Goal: Information Seeking & Learning: Learn about a topic

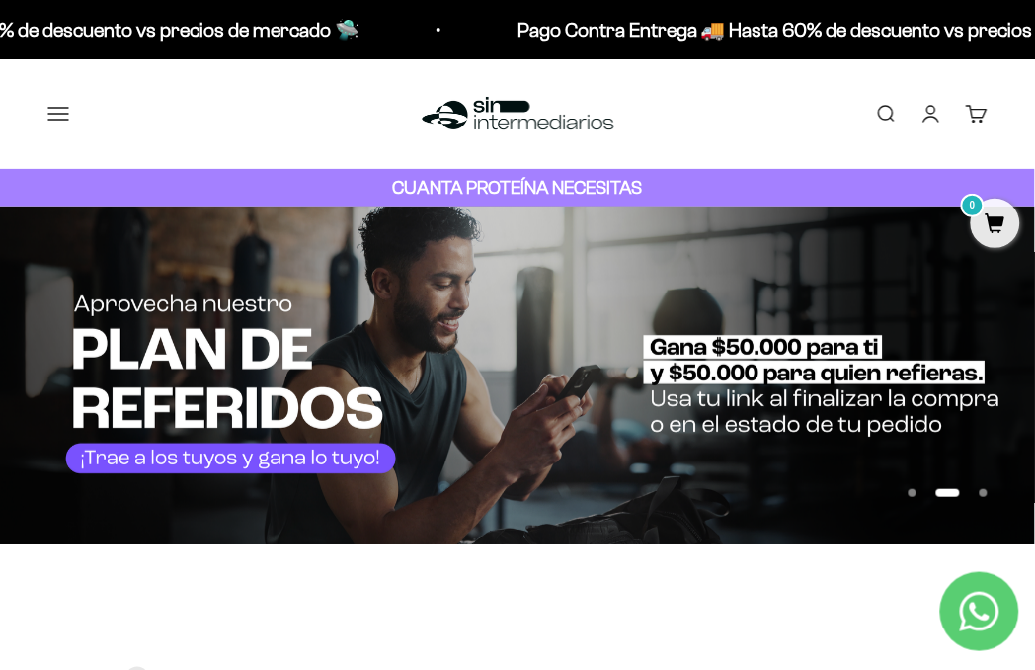
click at [931, 116] on link "Iniciar sesión" at bounding box center [932, 114] width 22 height 22
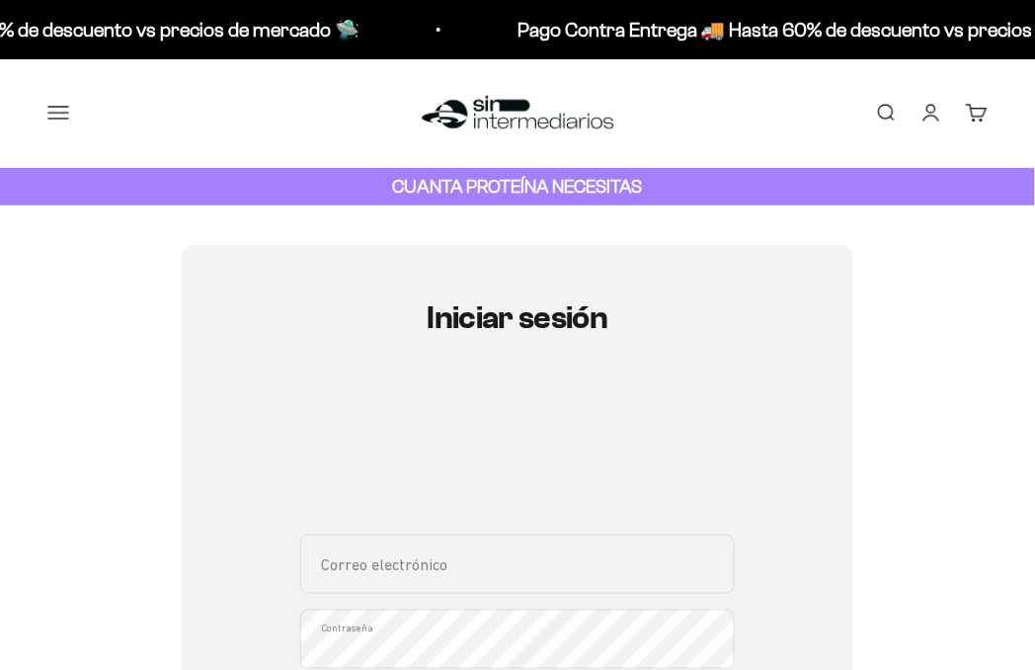
scroll to position [370, 0]
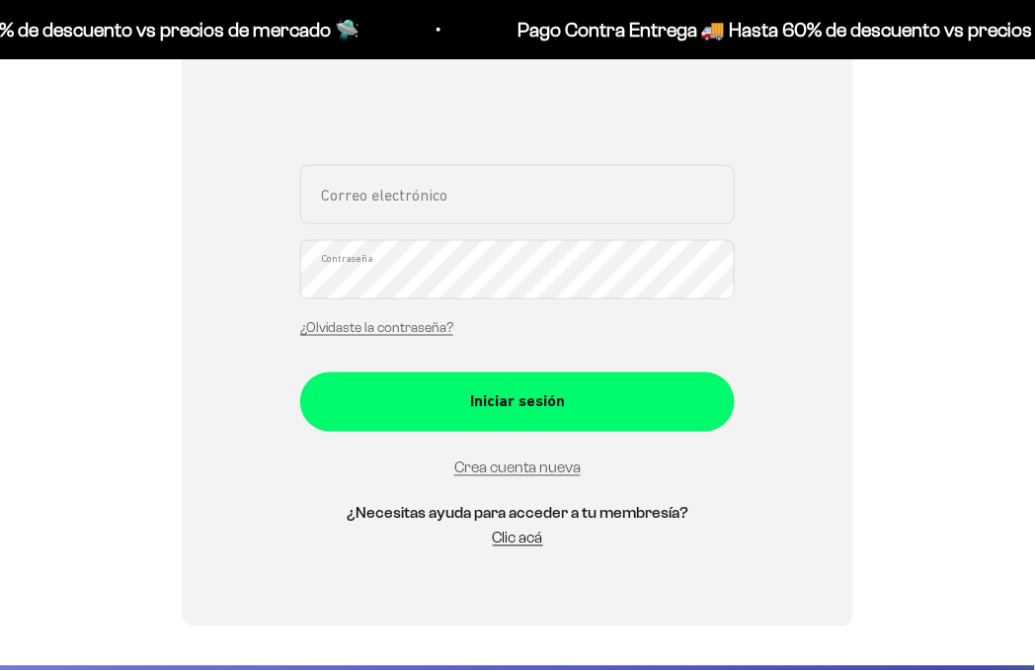
click at [531, 200] on input "Correo electrónico" at bounding box center [517, 194] width 435 height 59
type input "jorgeandresplazas@gmail.com"
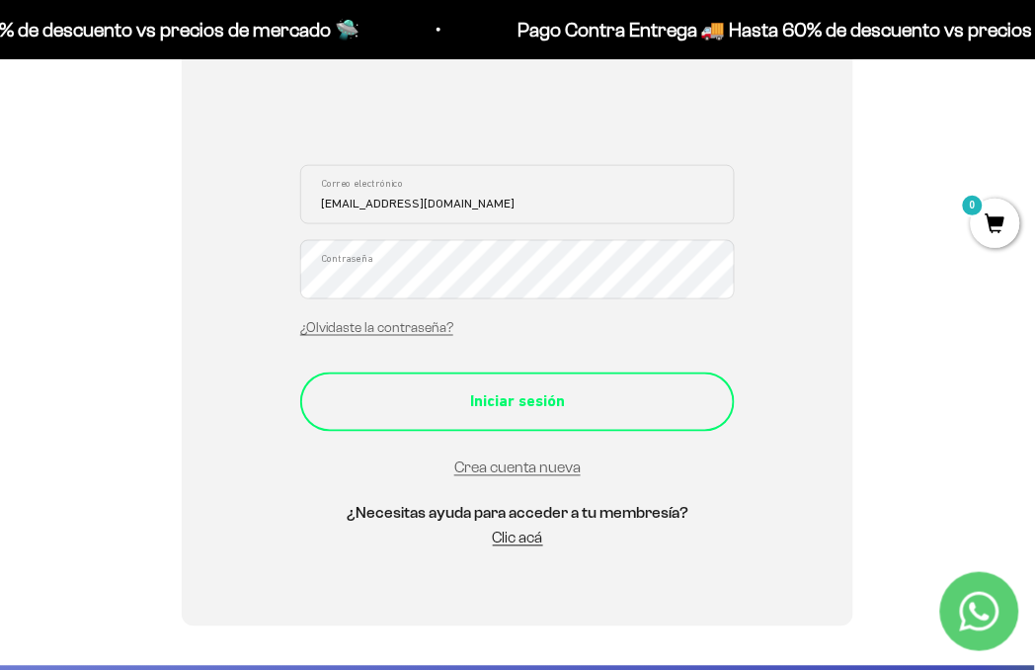
click at [551, 397] on div "Iniciar sesión" at bounding box center [518, 402] width 356 height 26
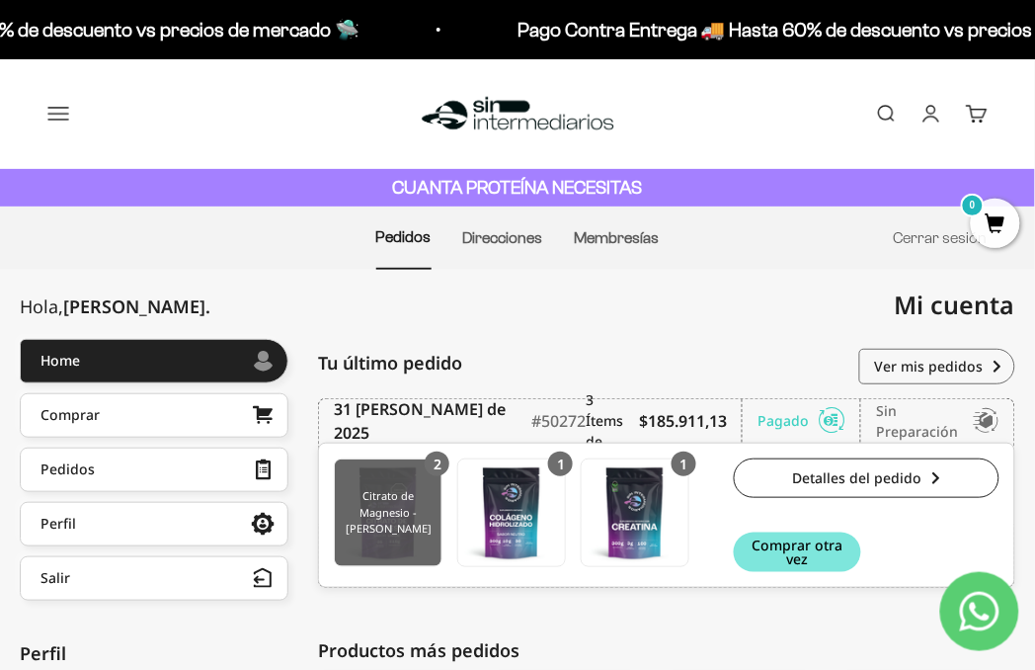
click at [387, 500] on img at bounding box center [388, 512] width 107 height 107
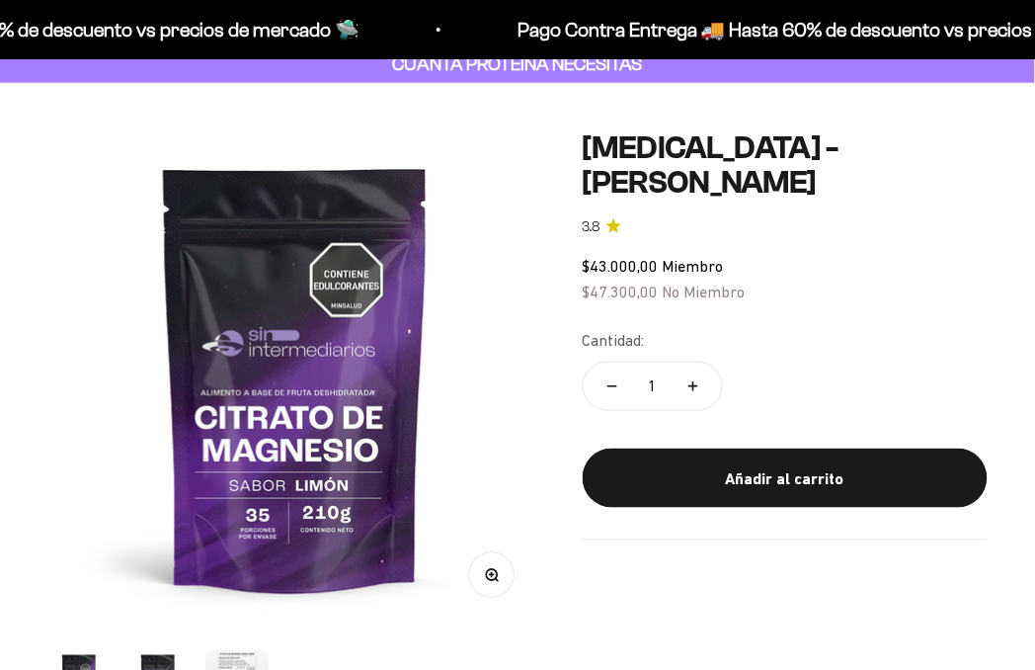
click at [267, 514] on img at bounding box center [295, 378] width 496 height 496
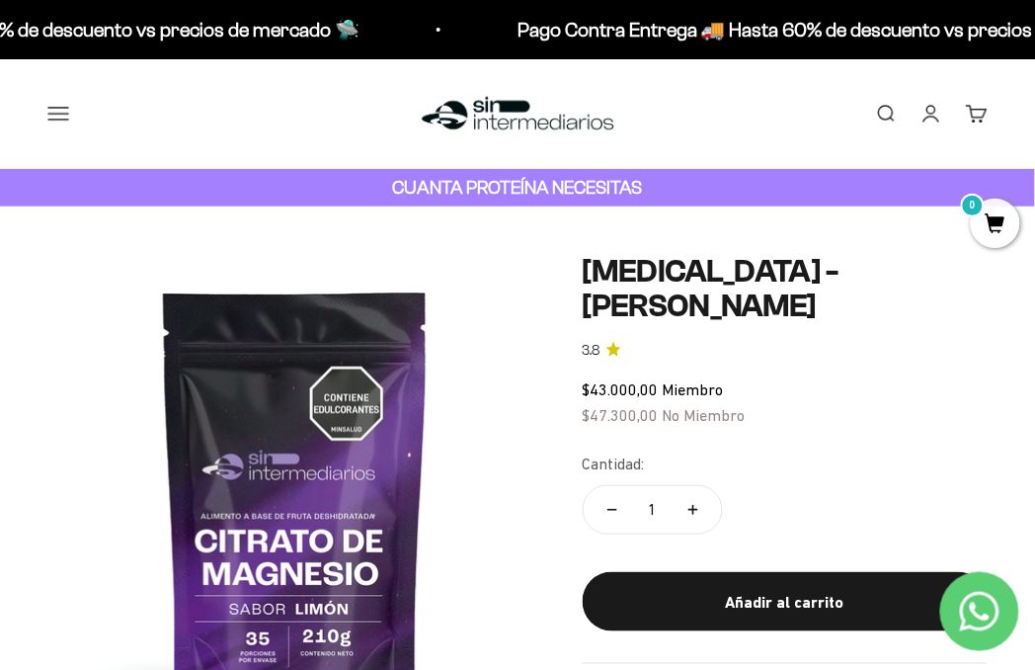
click at [69, 111] on button "Menú" at bounding box center [58, 114] width 22 height 22
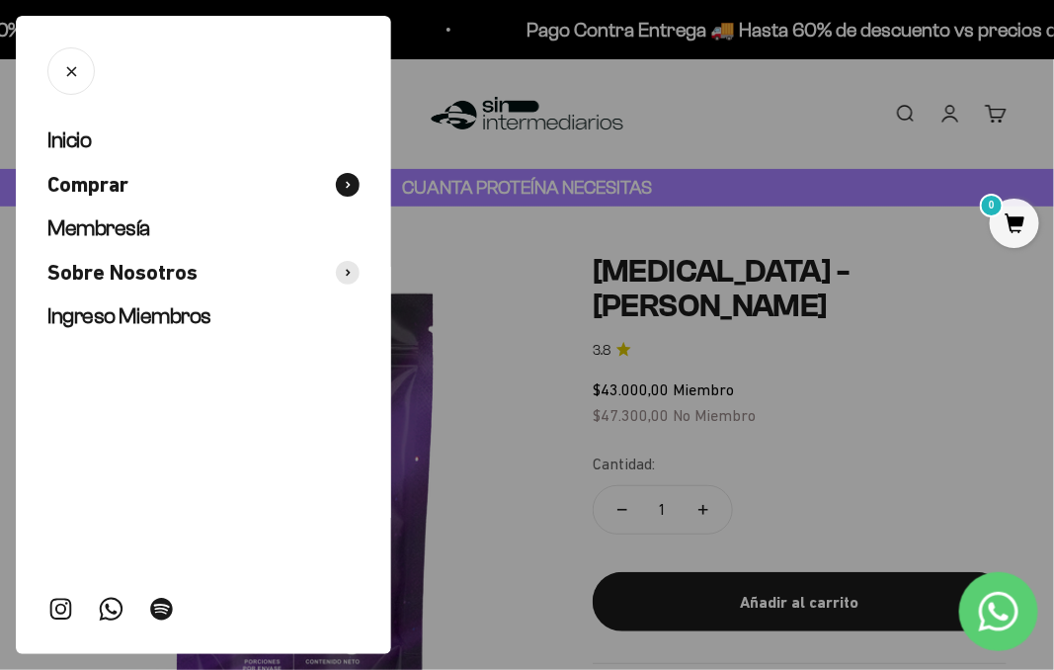
click at [174, 186] on button "Comprar" at bounding box center [203, 185] width 312 height 29
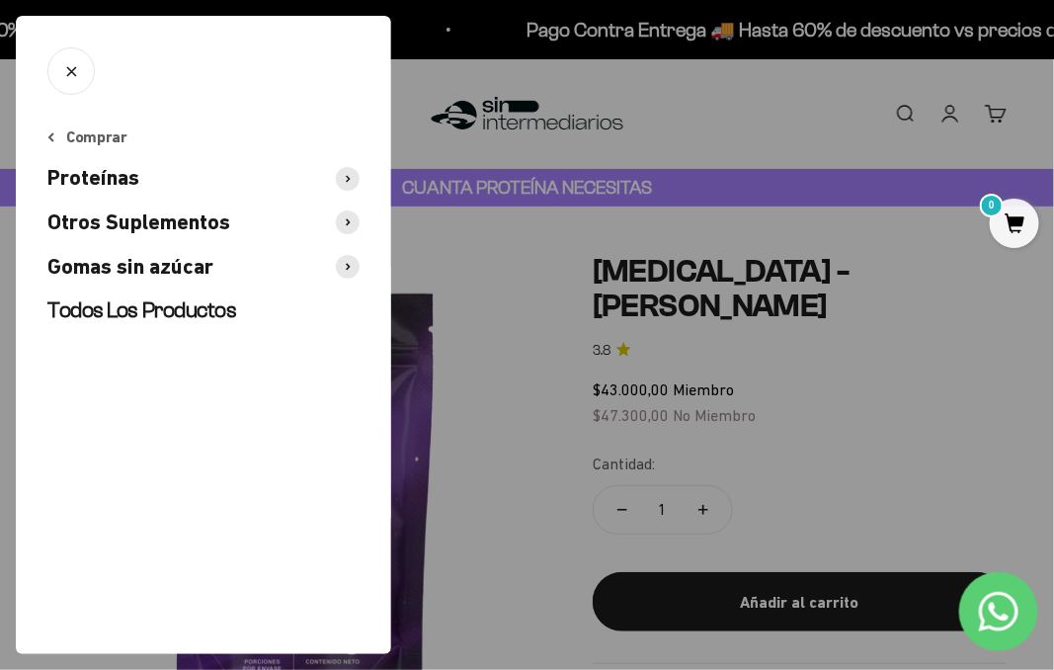
click at [174, 262] on span "Gomas sin azúcar" at bounding box center [130, 267] width 166 height 29
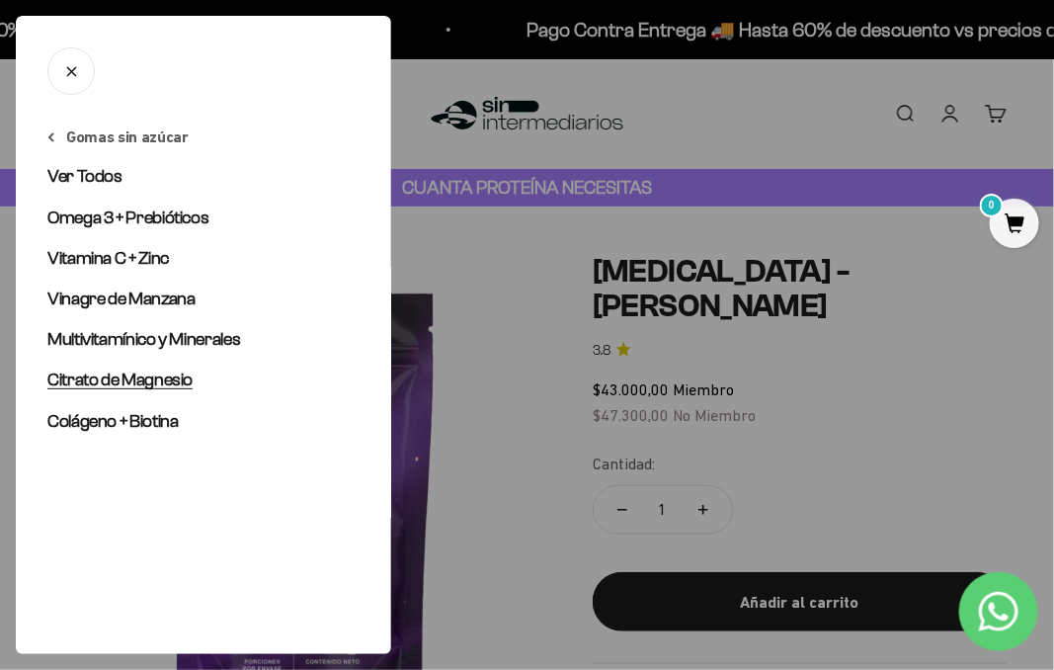
click at [133, 378] on span "Citrato de Magnesio" at bounding box center [119, 379] width 145 height 20
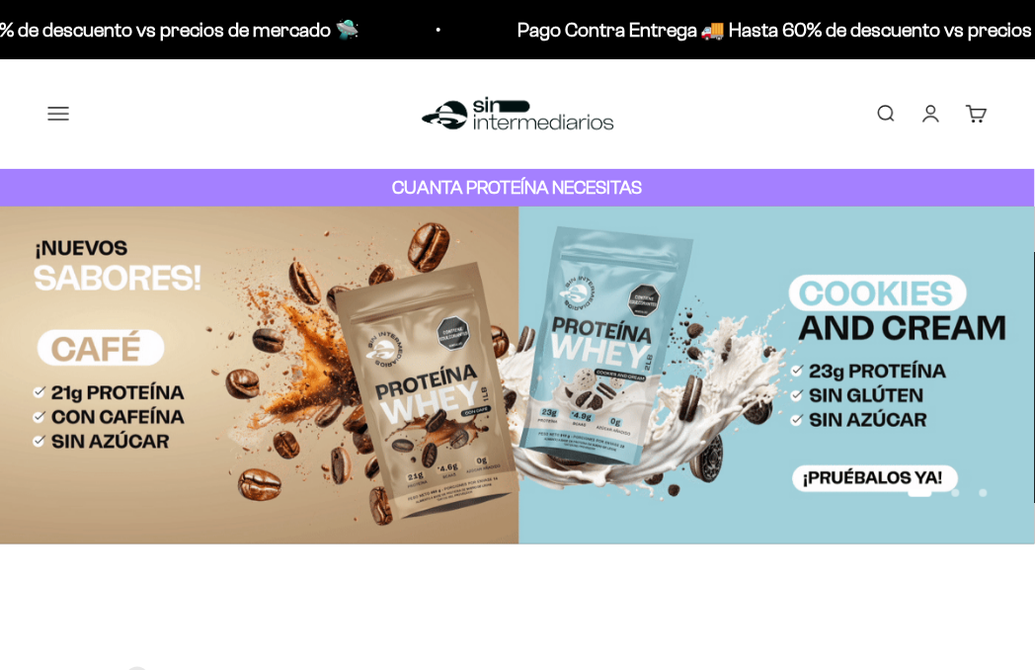
click at [69, 120] on button "Menú" at bounding box center [58, 114] width 22 height 22
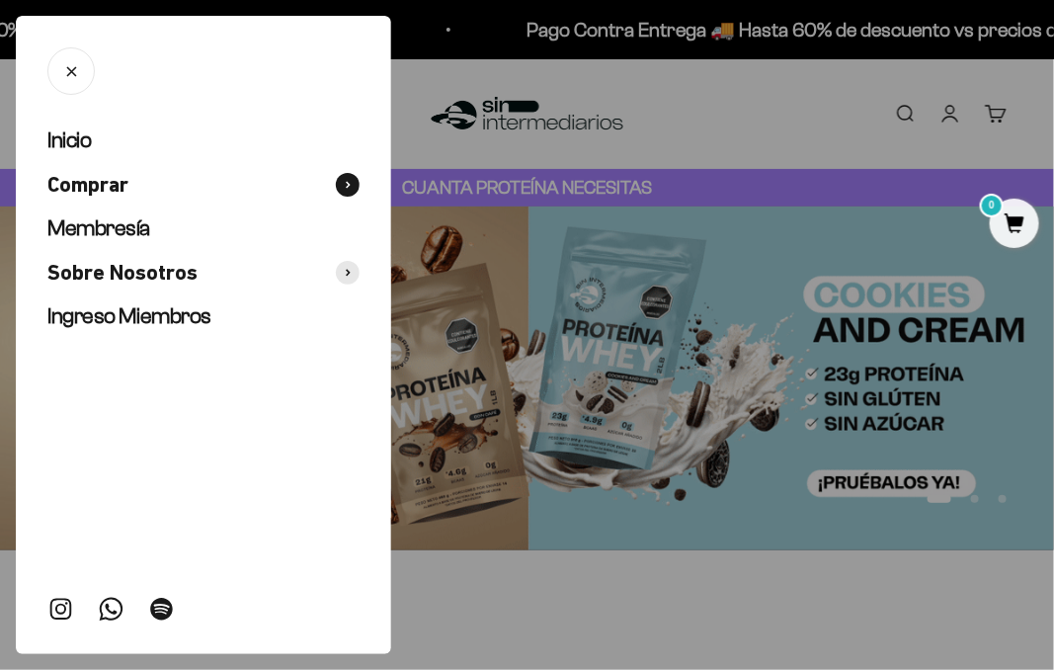
click at [158, 176] on button "Comprar" at bounding box center [203, 185] width 312 height 29
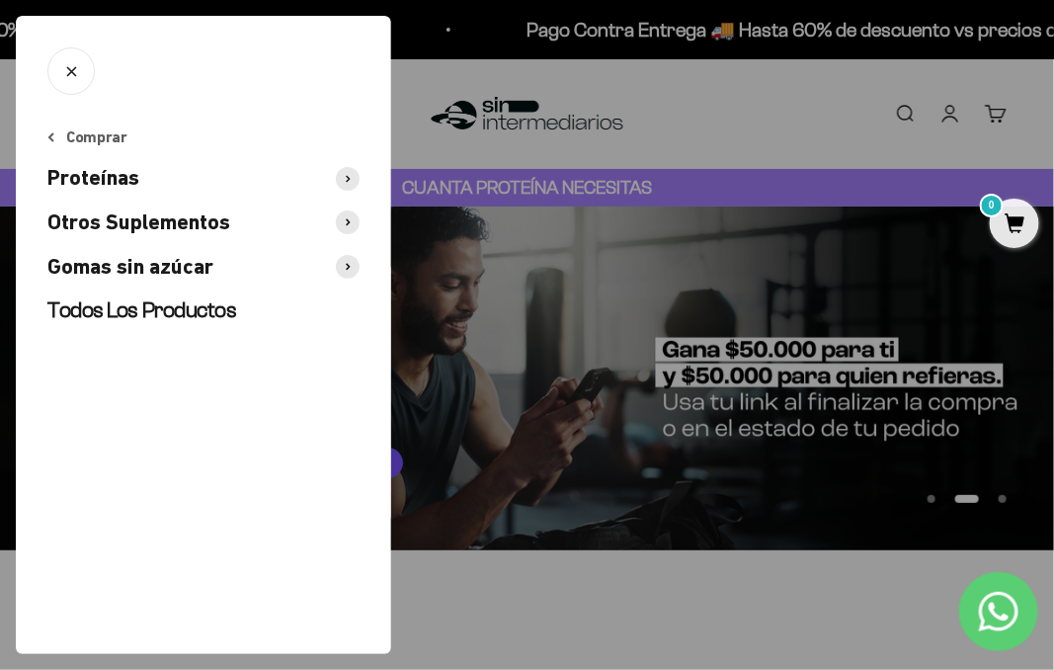
click at [235, 218] on button "Otros Suplementos" at bounding box center [203, 222] width 312 height 29
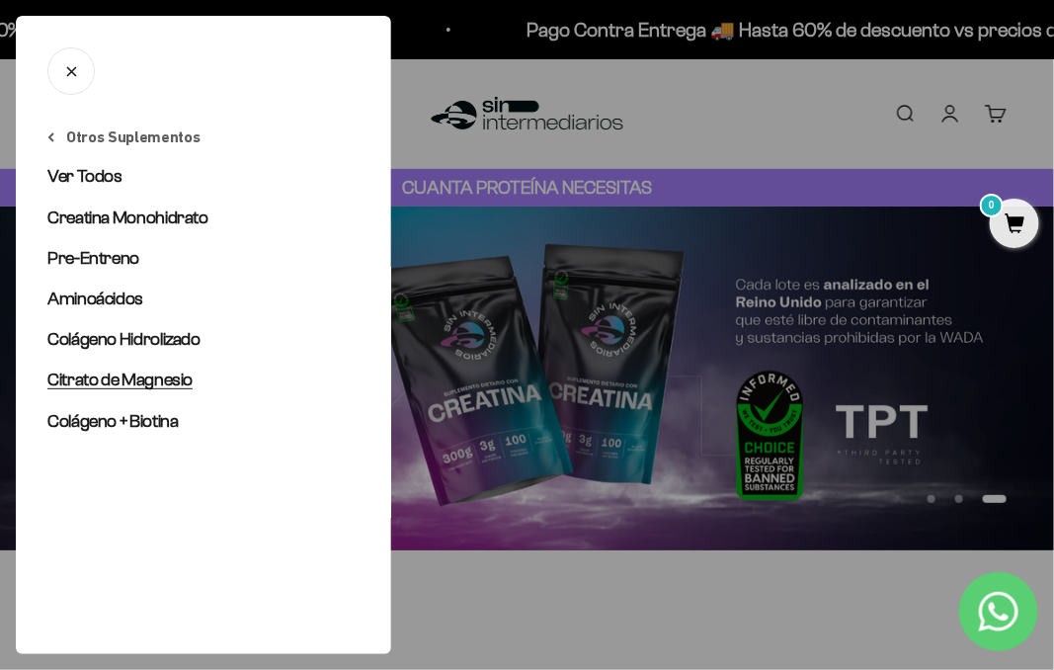
click at [135, 376] on span "Citrato de Magnesio" at bounding box center [119, 379] width 145 height 20
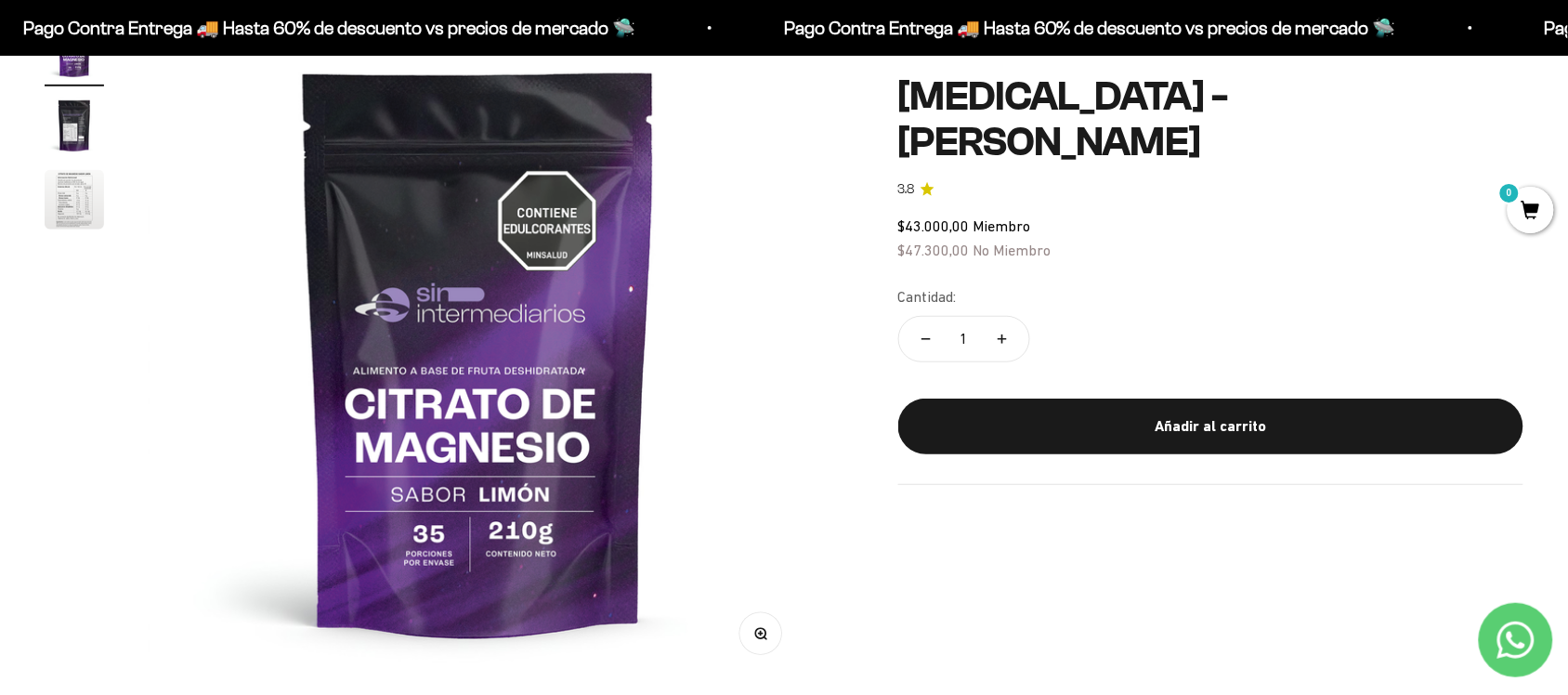
click at [77, 204] on img "Ir al artículo 3" at bounding box center [73, 199] width 59 height 59
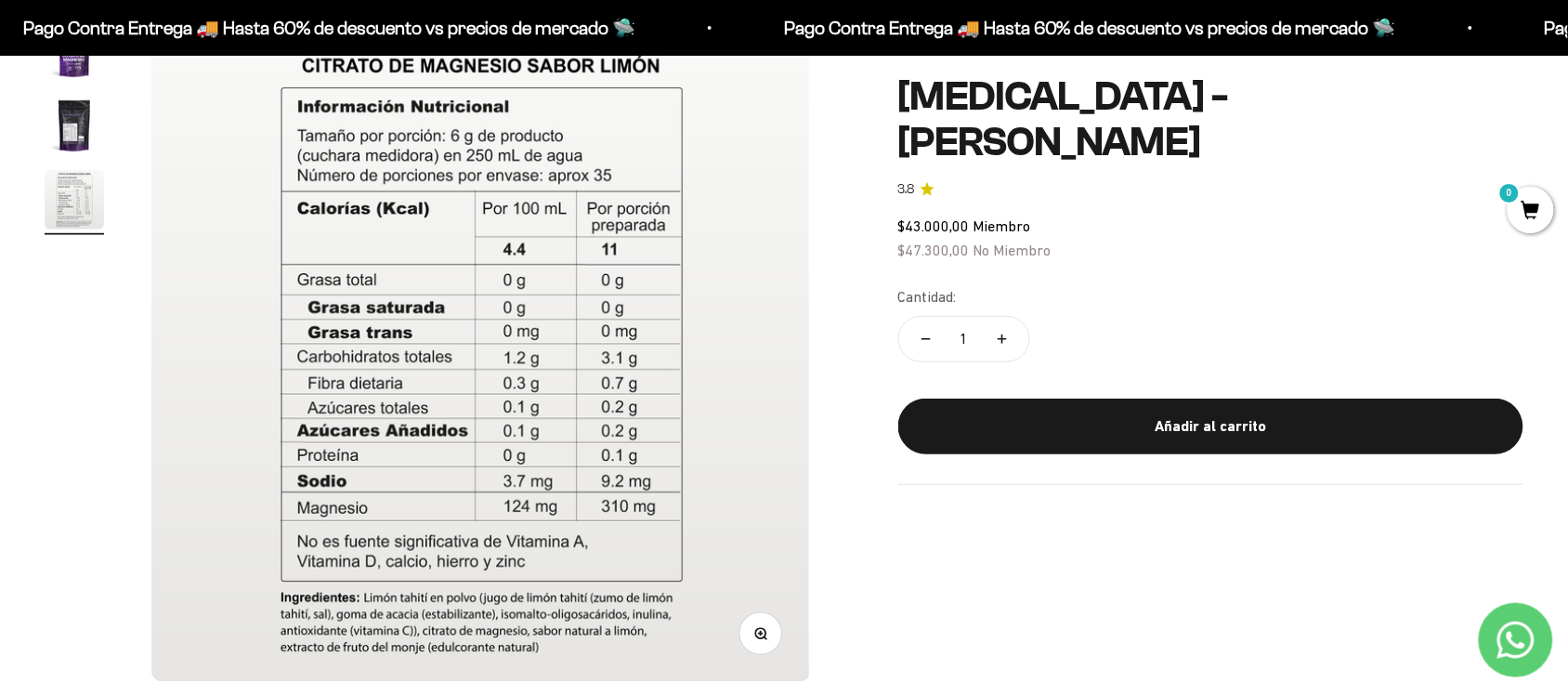
scroll to position [0, 1365]
click at [949, 556] on div "Zoom Ir al artículo 1 Ir al artículo 2 Ir al artículo 3 Citrato de Magnesio - S…" at bounding box center [783, 352] width 1479 height 660
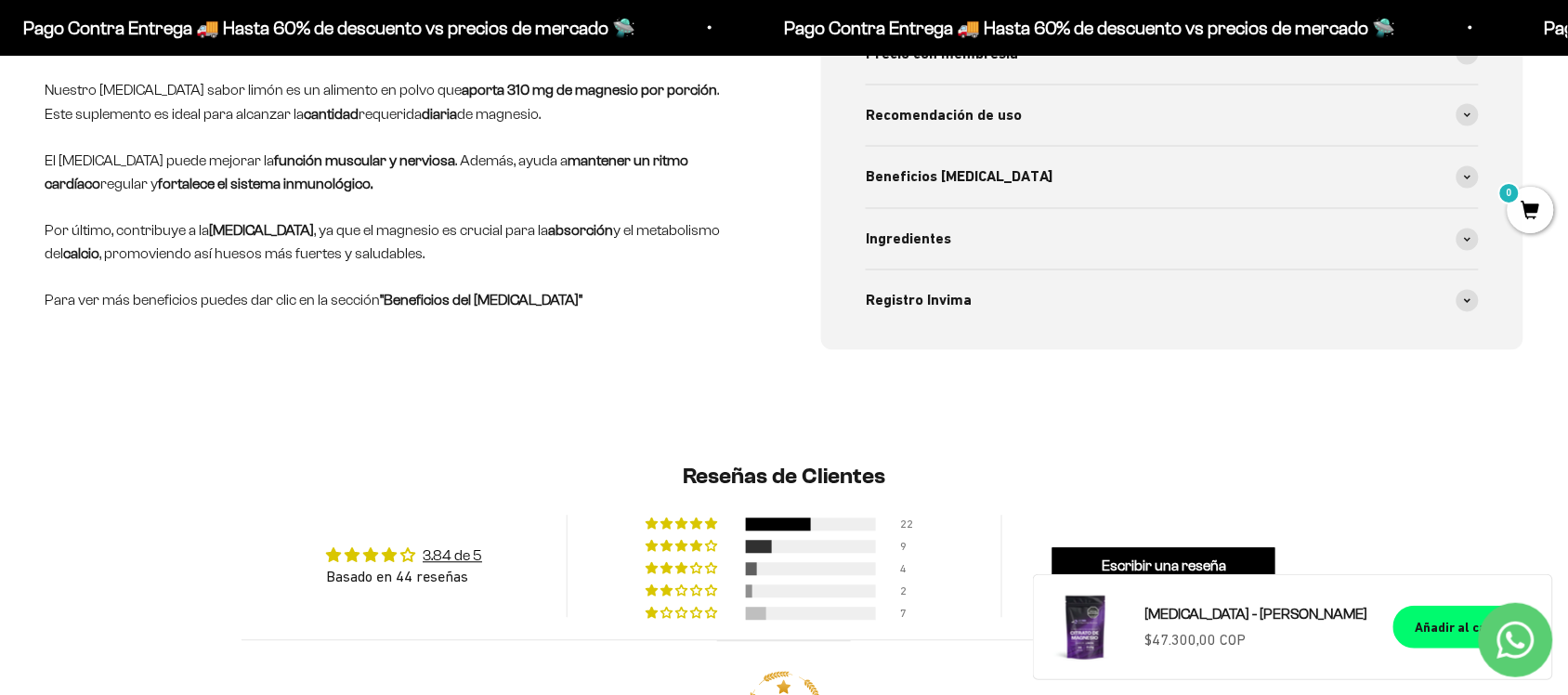
scroll to position [929, 0]
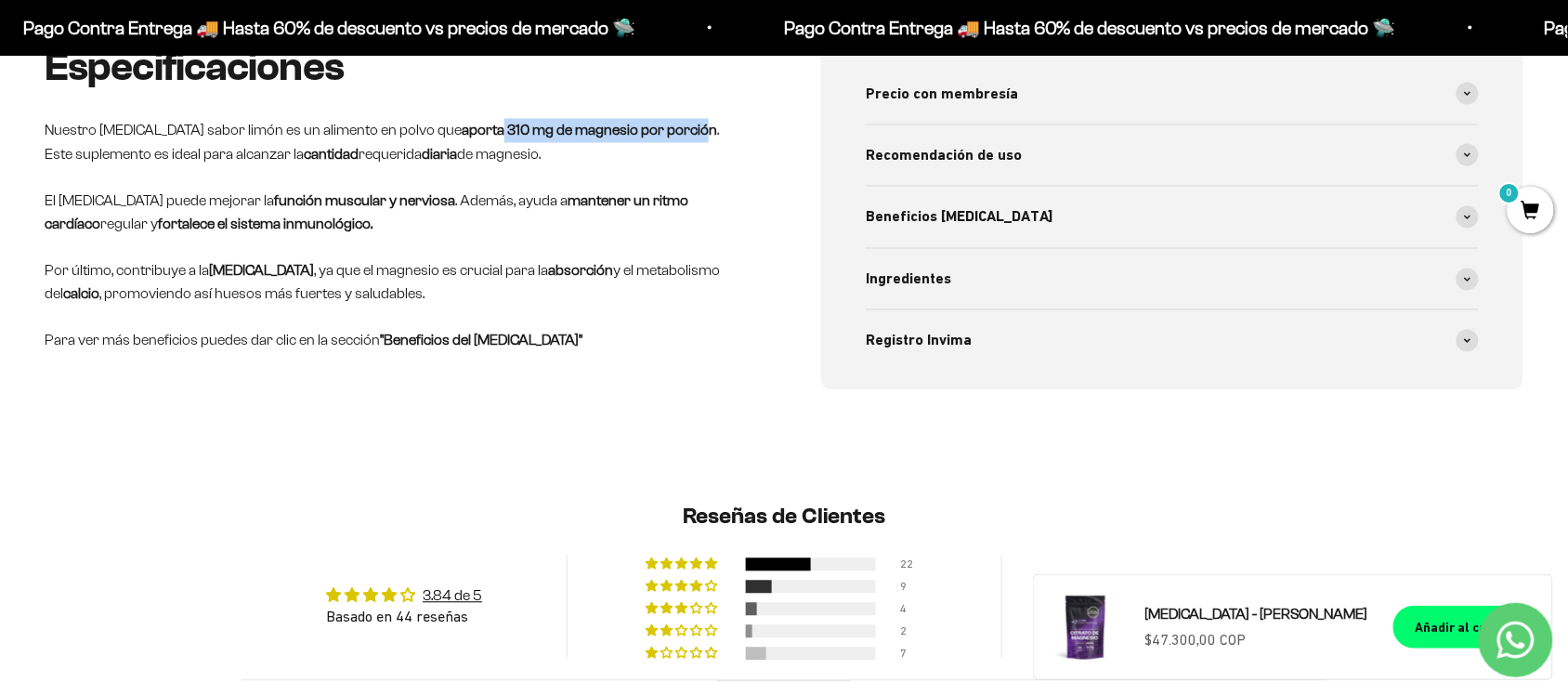
drag, startPoint x: 530, startPoint y: 128, endPoint x: 729, endPoint y: 142, distance: 199.5
click at [729, 142] on p "Nuestro Citrato de Magnesio sabor limón es un alimento en polvo que aporta 310 …" at bounding box center [395, 142] width 702 height 47
drag, startPoint x: 431, startPoint y: 151, endPoint x: 509, endPoint y: 166, distance: 79.4
click at [509, 166] on p "Nuestro Citrato de Magnesio sabor limón es un alimento en polvo que aporta 310 …" at bounding box center [395, 142] width 702 height 47
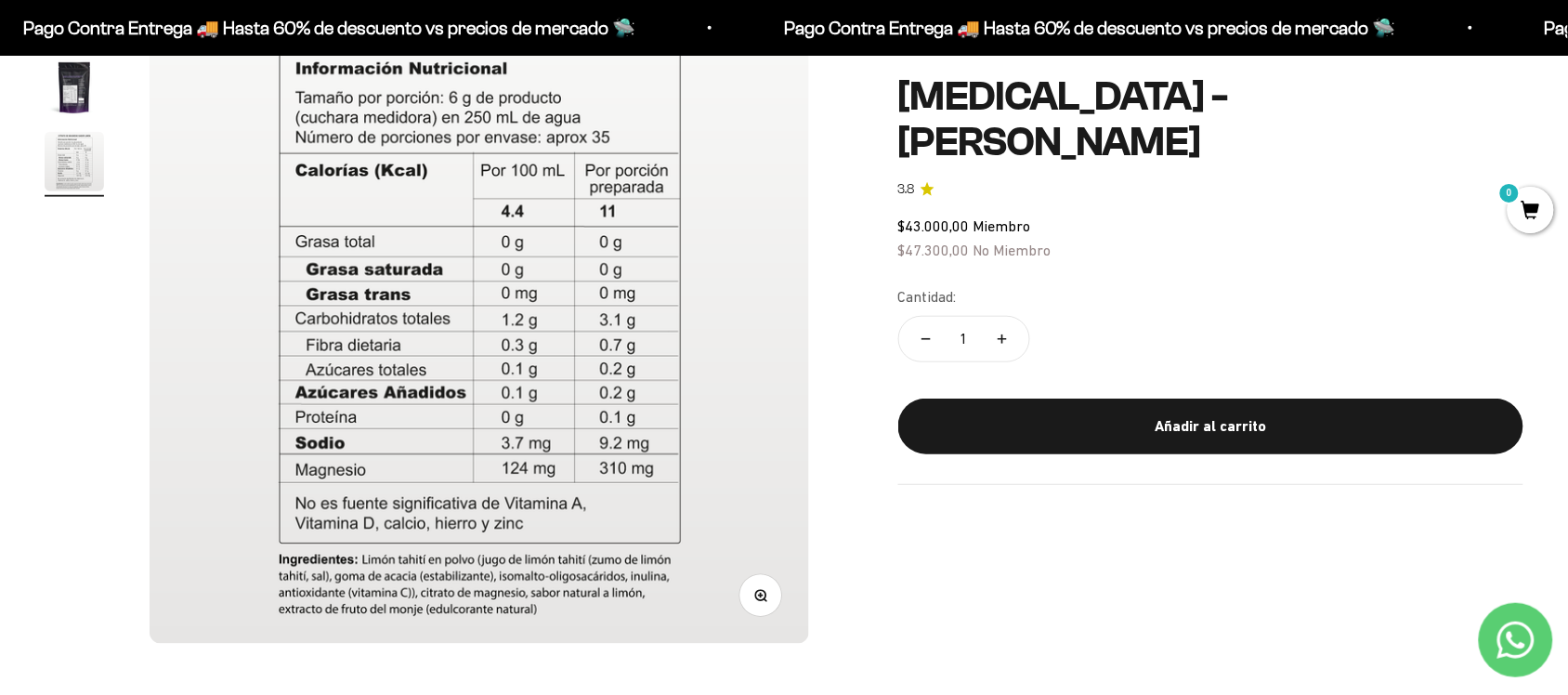
scroll to position [232, 0]
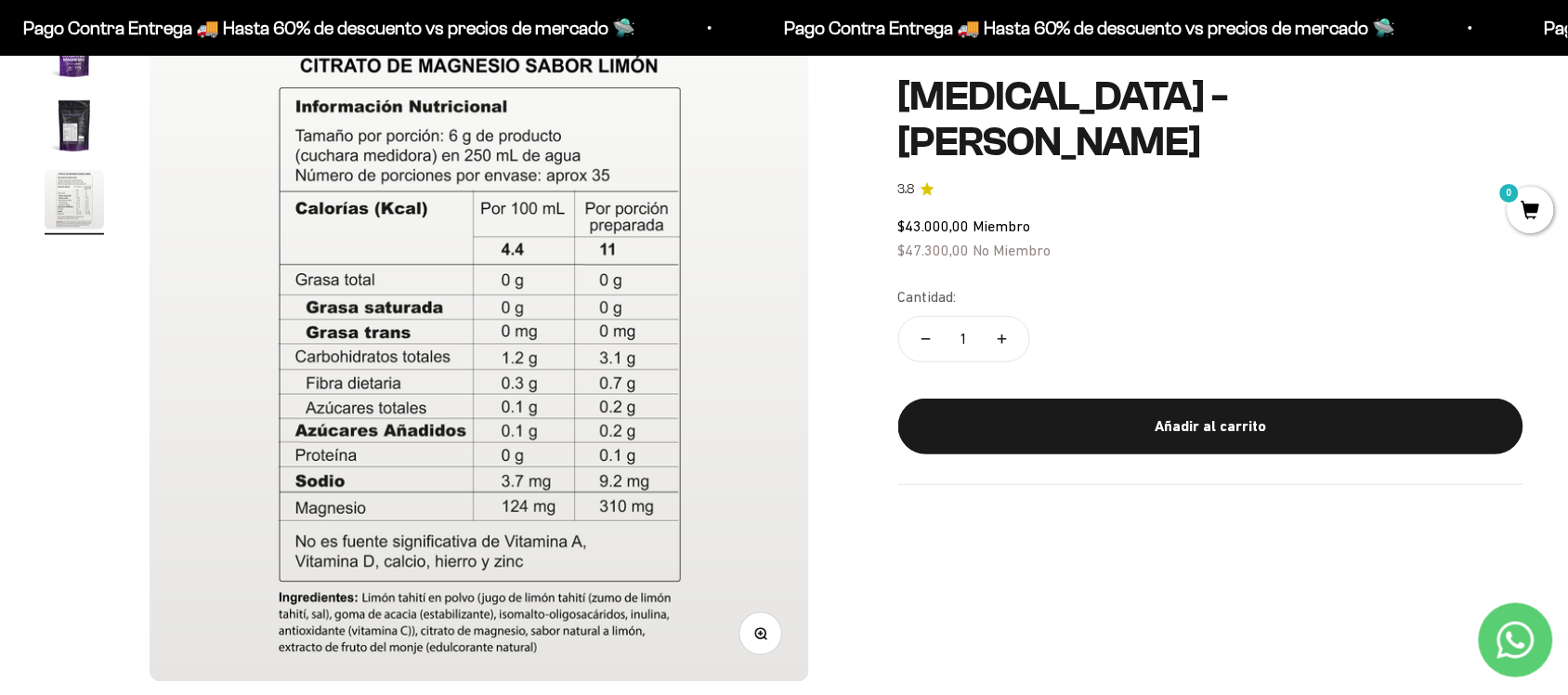
click at [85, 136] on img "Ir al artículo 2" at bounding box center [73, 125] width 59 height 59
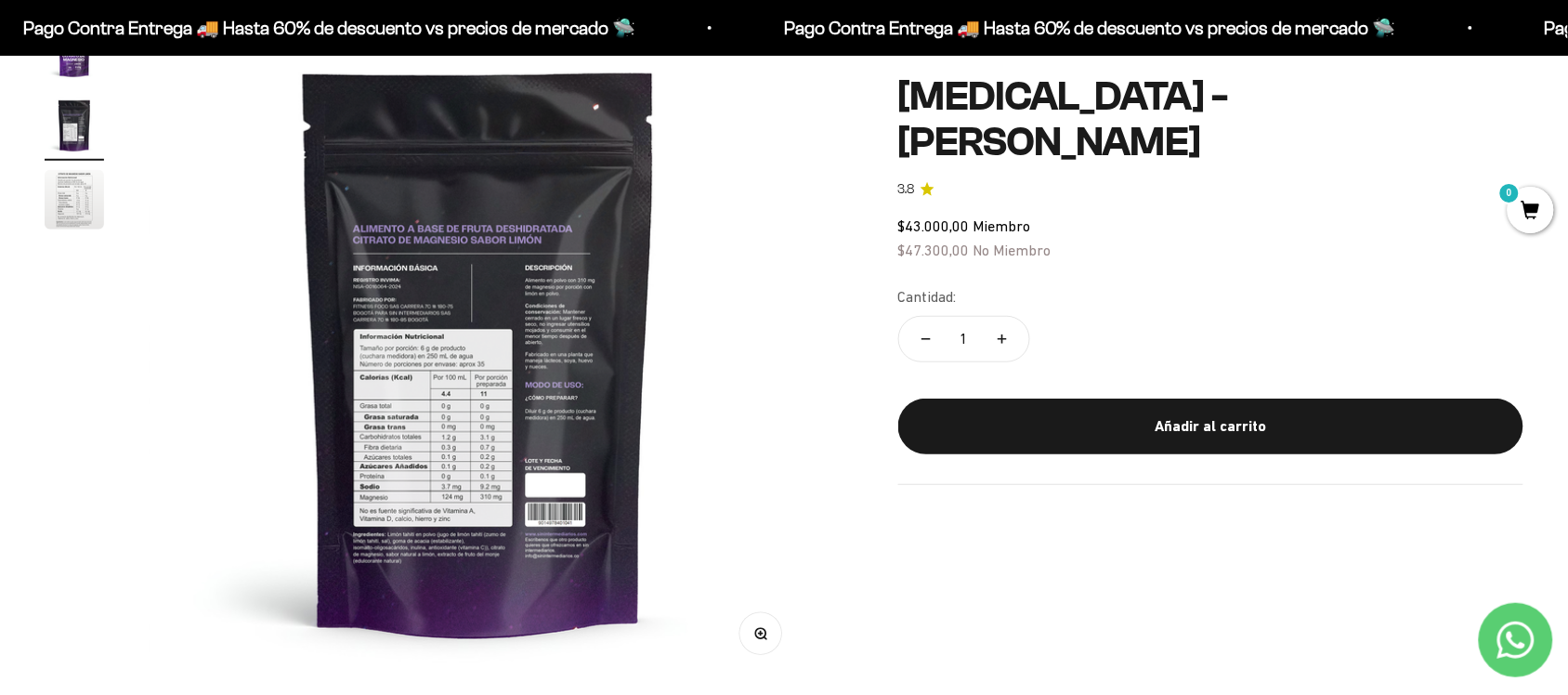
click at [460, 276] on img at bounding box center [478, 352] width 660 height 660
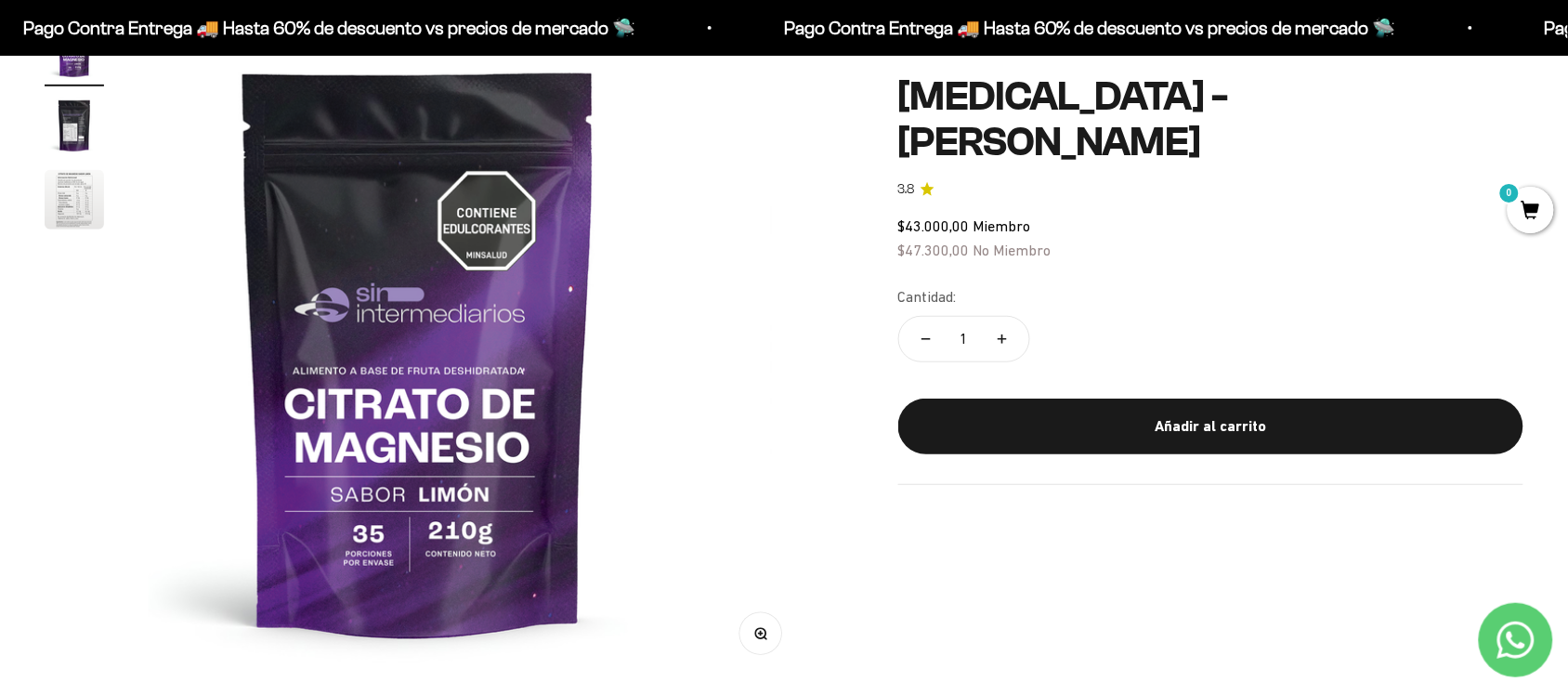
scroll to position [0, 0]
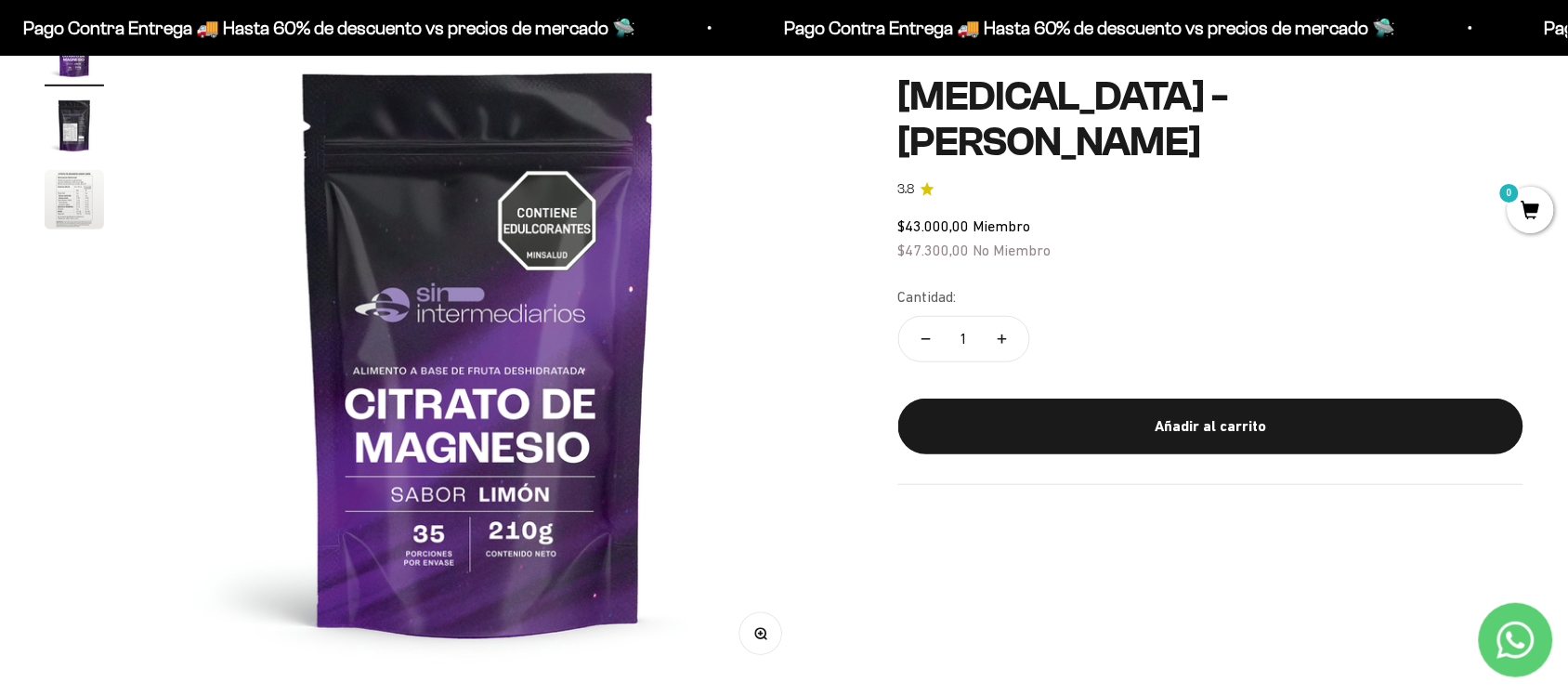
click at [84, 113] on img "Ir al artículo 2" at bounding box center [73, 125] width 59 height 59
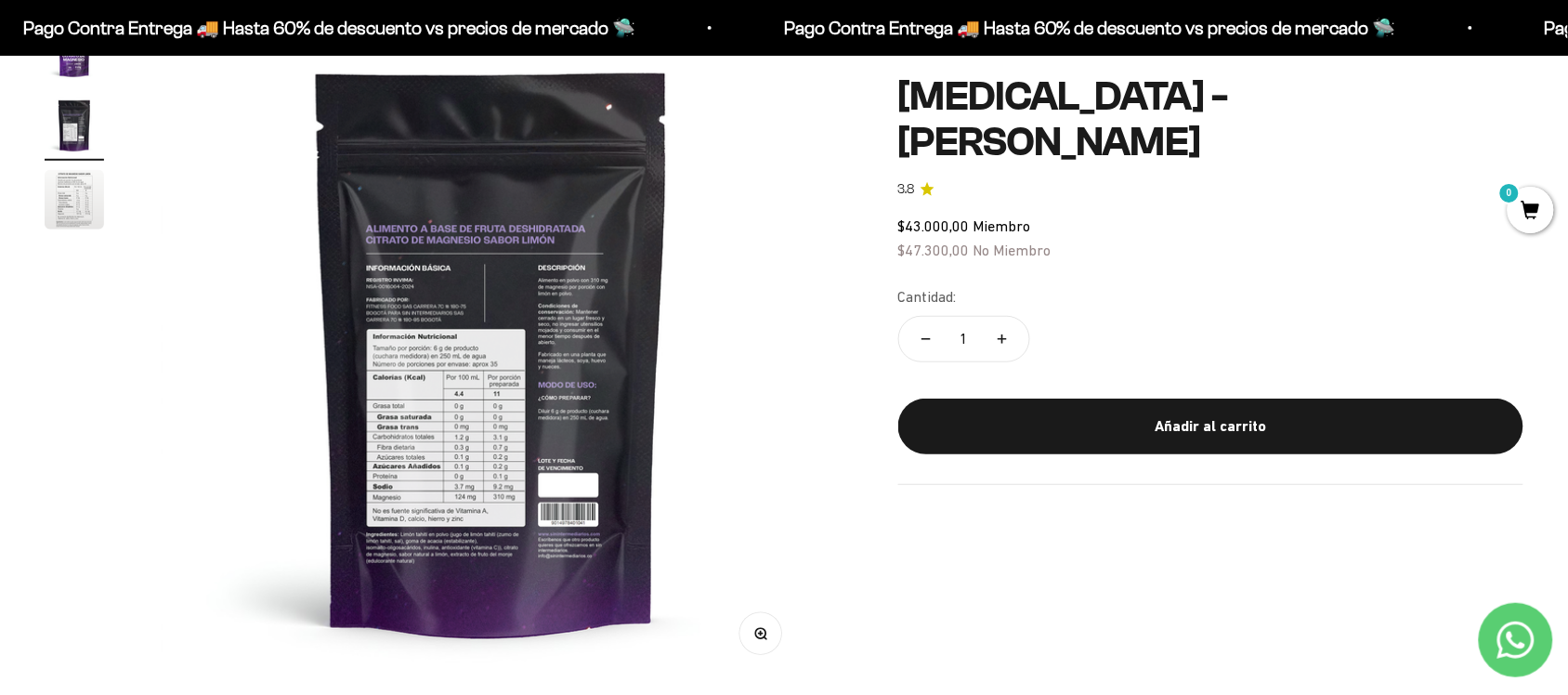
scroll to position [0, 682]
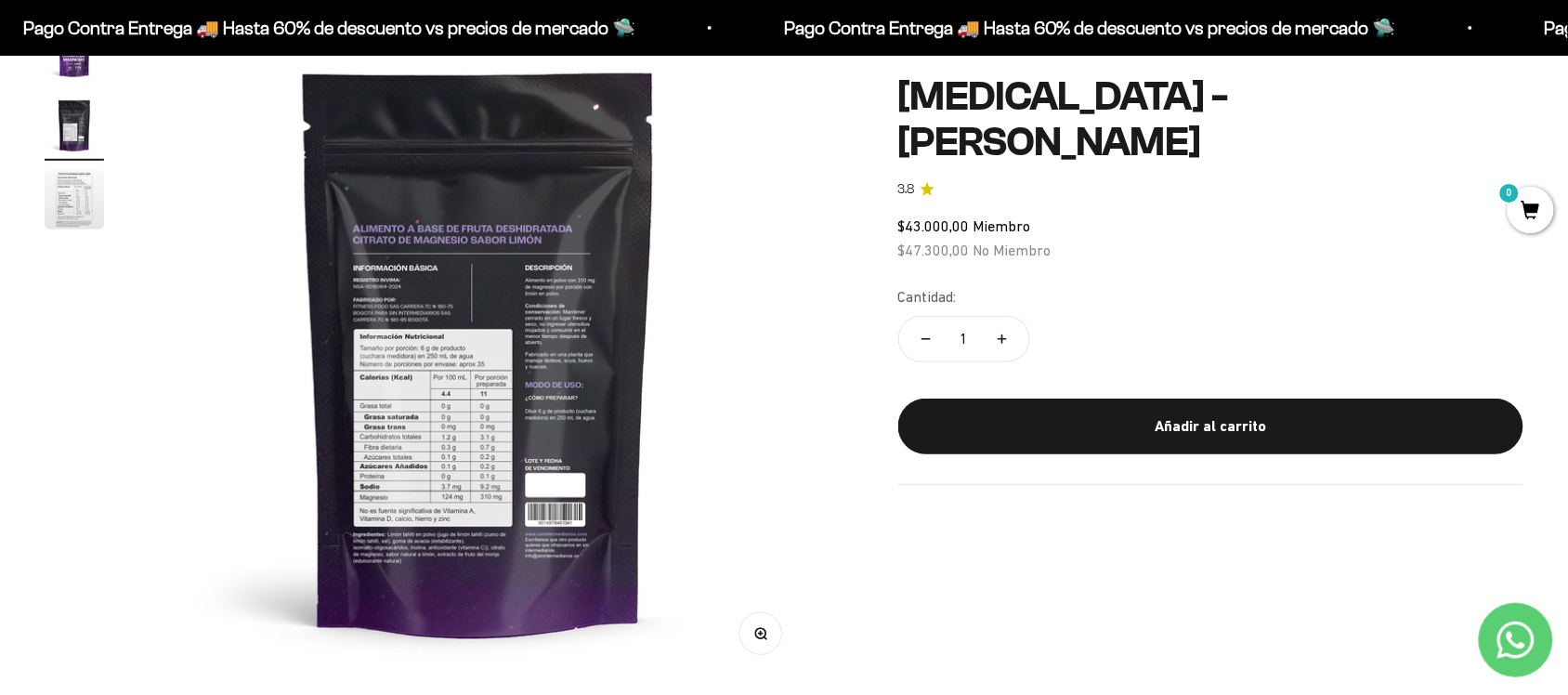
click at [773, 630] on button "Zoom" at bounding box center [760, 634] width 41 height 41
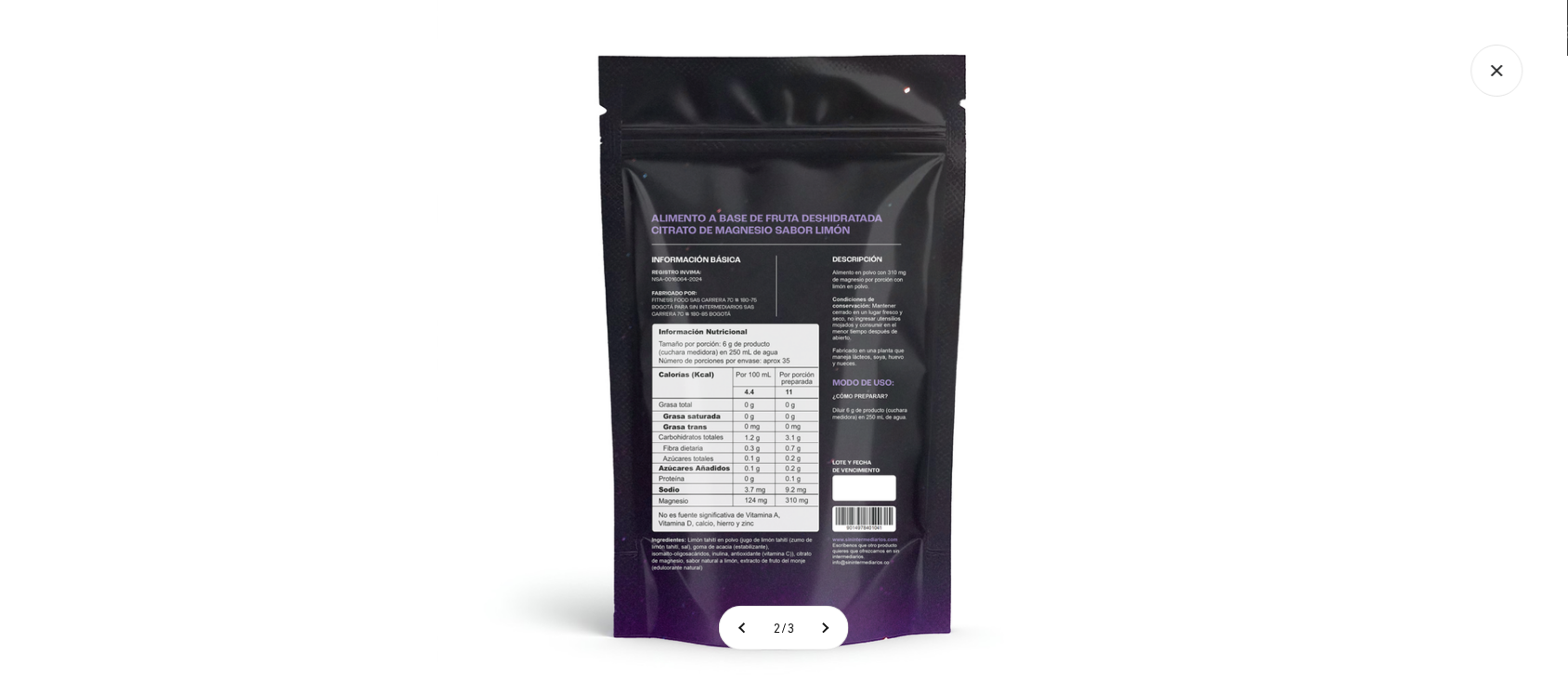
click at [810, 298] on img at bounding box center [783, 347] width 695 height 695
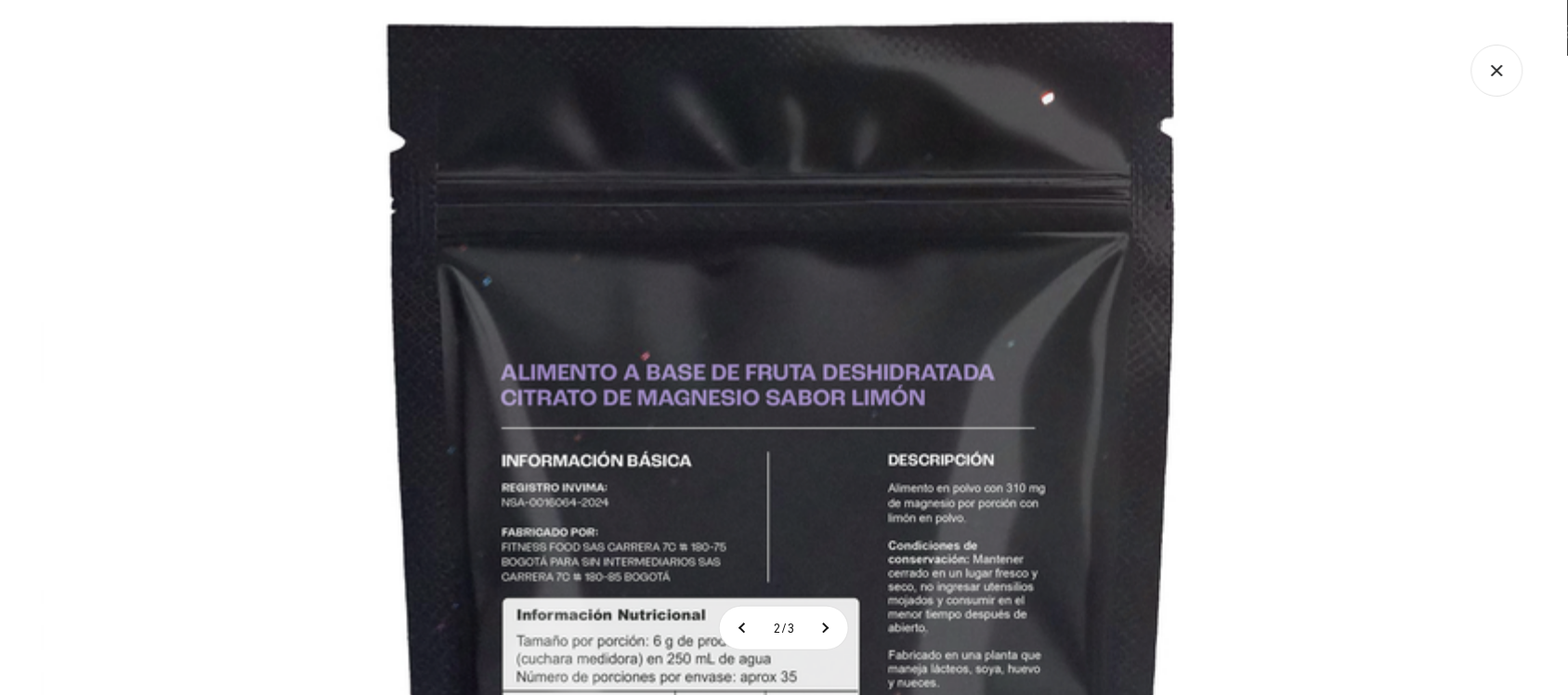
click at [225, 122] on img at bounding box center [783, 648] width 1486 height 1487
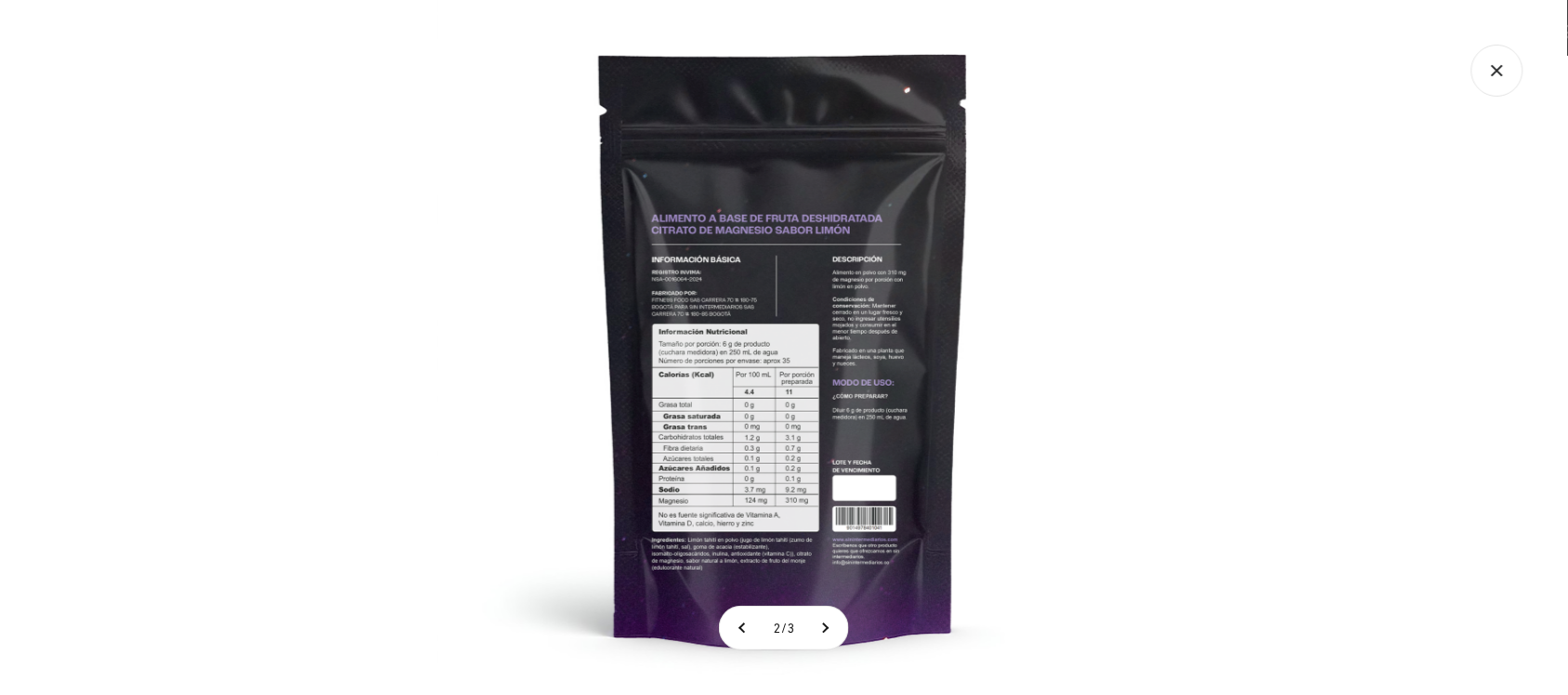
click at [188, 214] on div at bounding box center [784, 347] width 1568 height 695
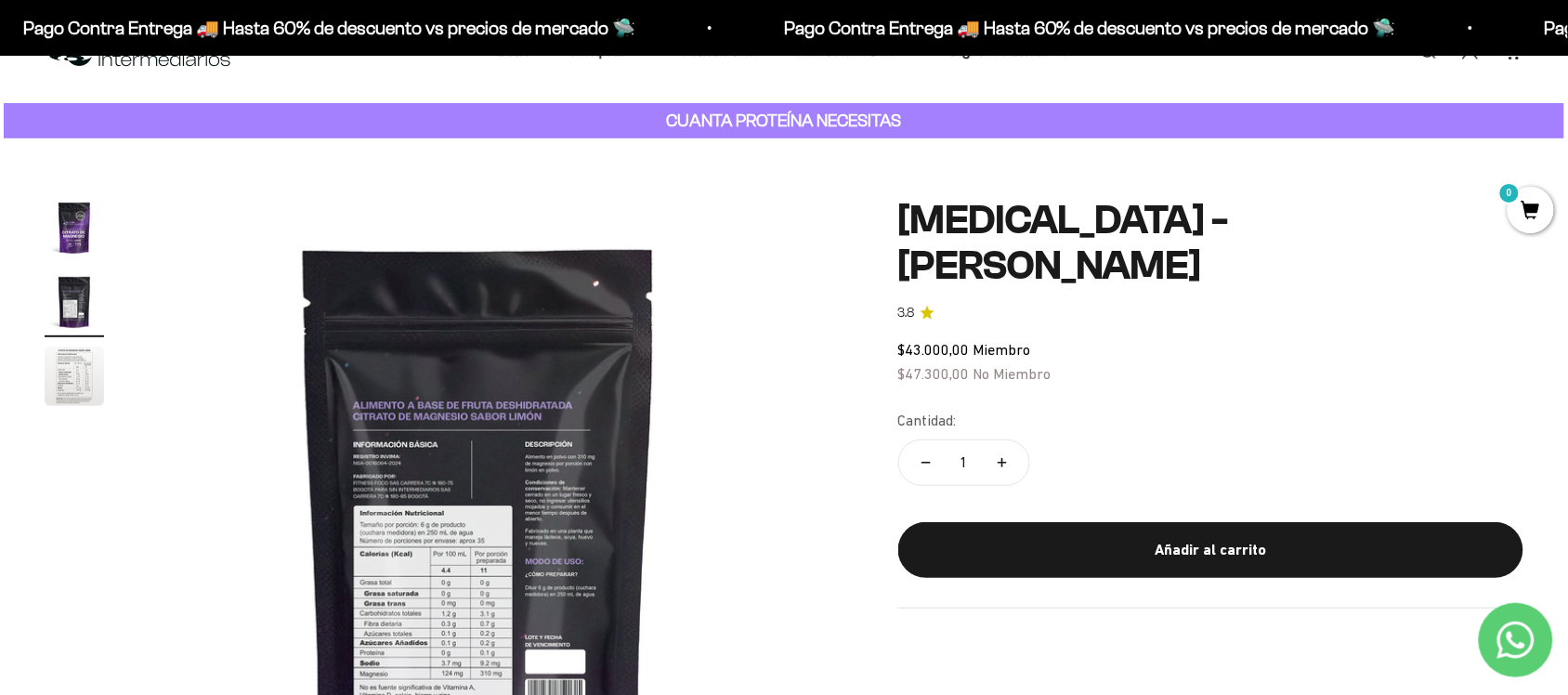
scroll to position [0, 0]
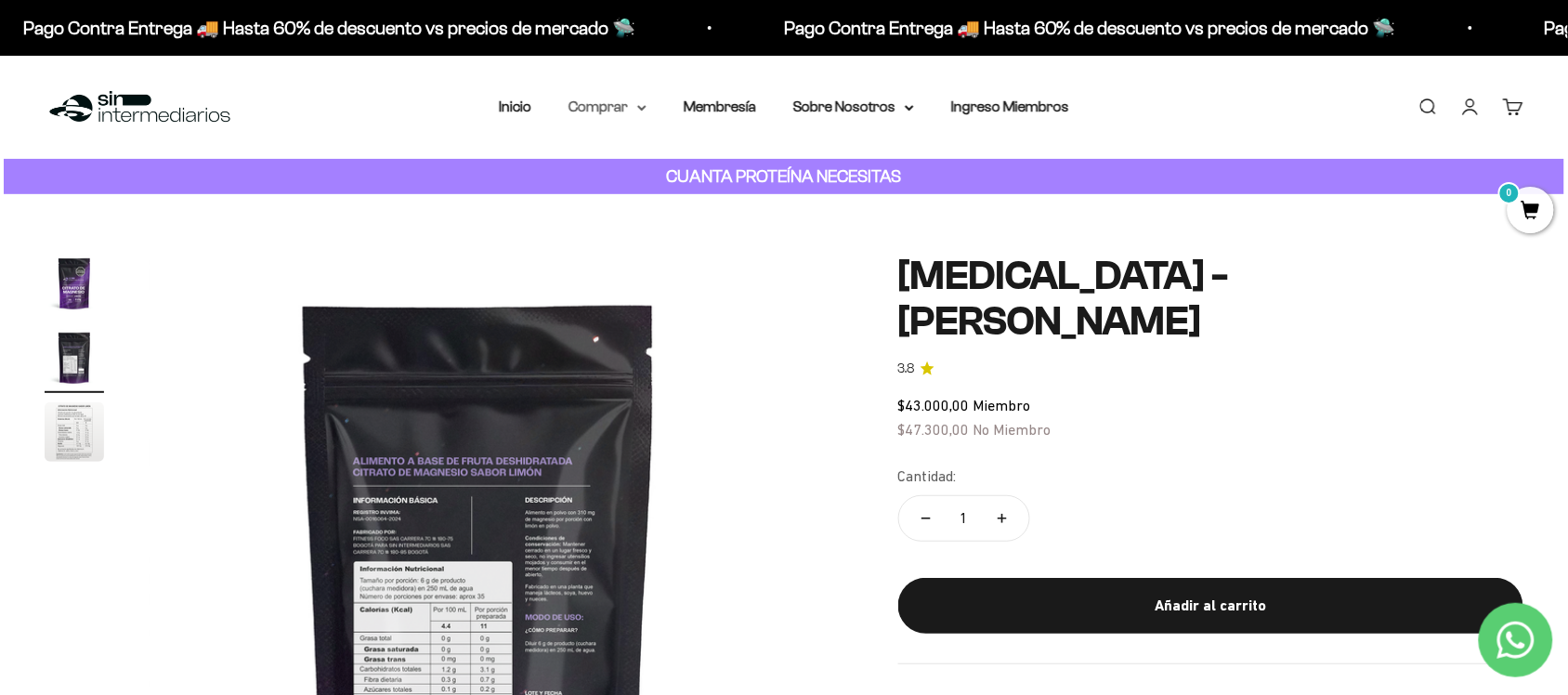
click at [623, 100] on summary "Comprar" at bounding box center [607, 107] width 78 height 24
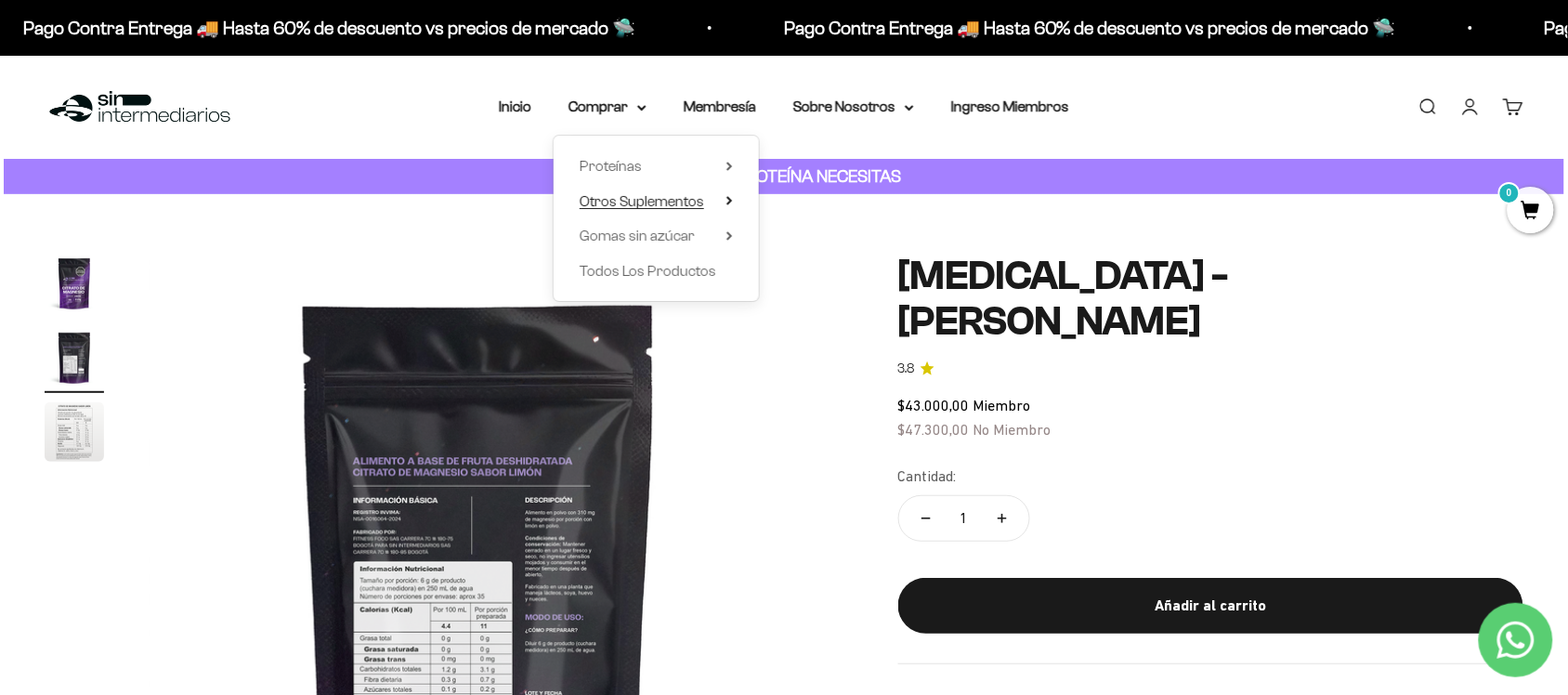
click at [730, 191] on summary "Otros Suplementos" at bounding box center [655, 202] width 153 height 24
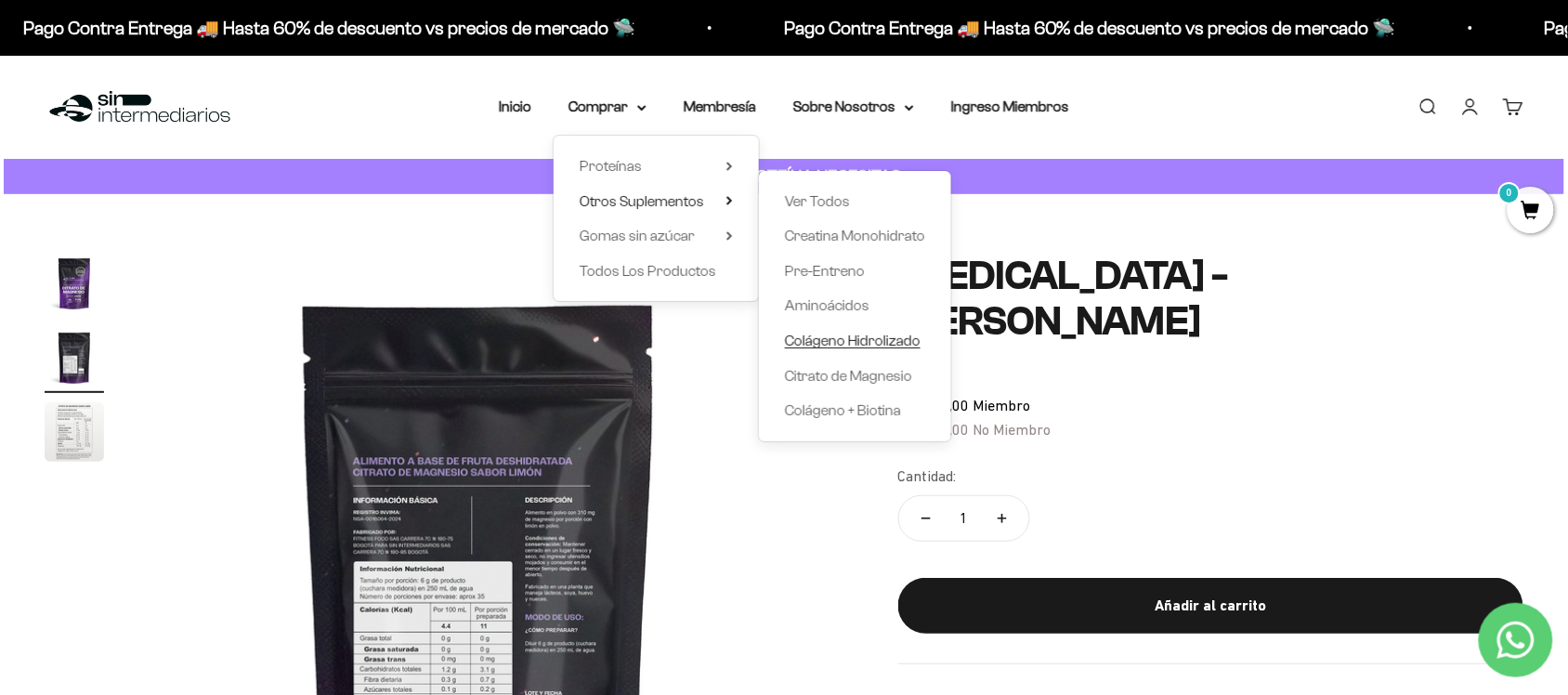
click at [836, 340] on span "Colágeno Hidrolizado" at bounding box center [853, 340] width 135 height 16
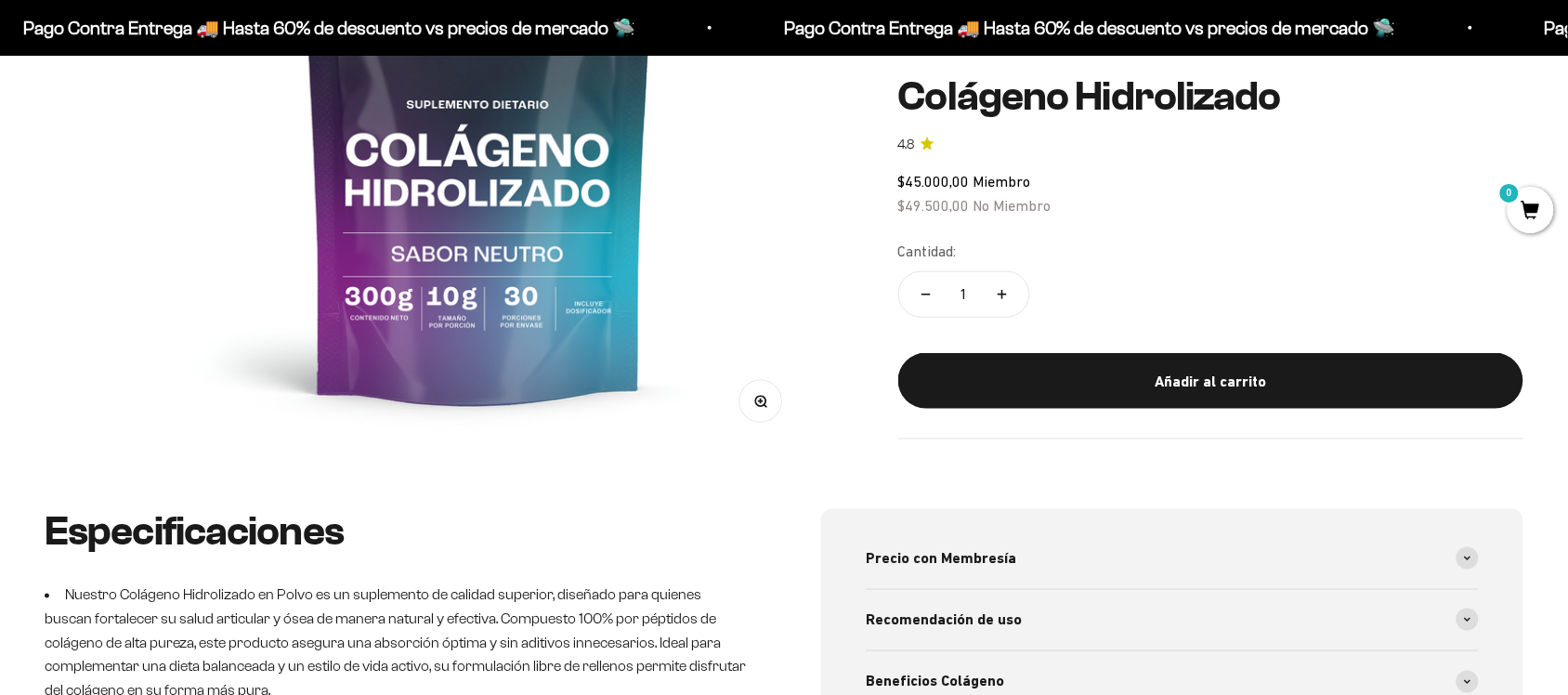
click at [478, 367] on img at bounding box center [478, 119] width 660 height 660
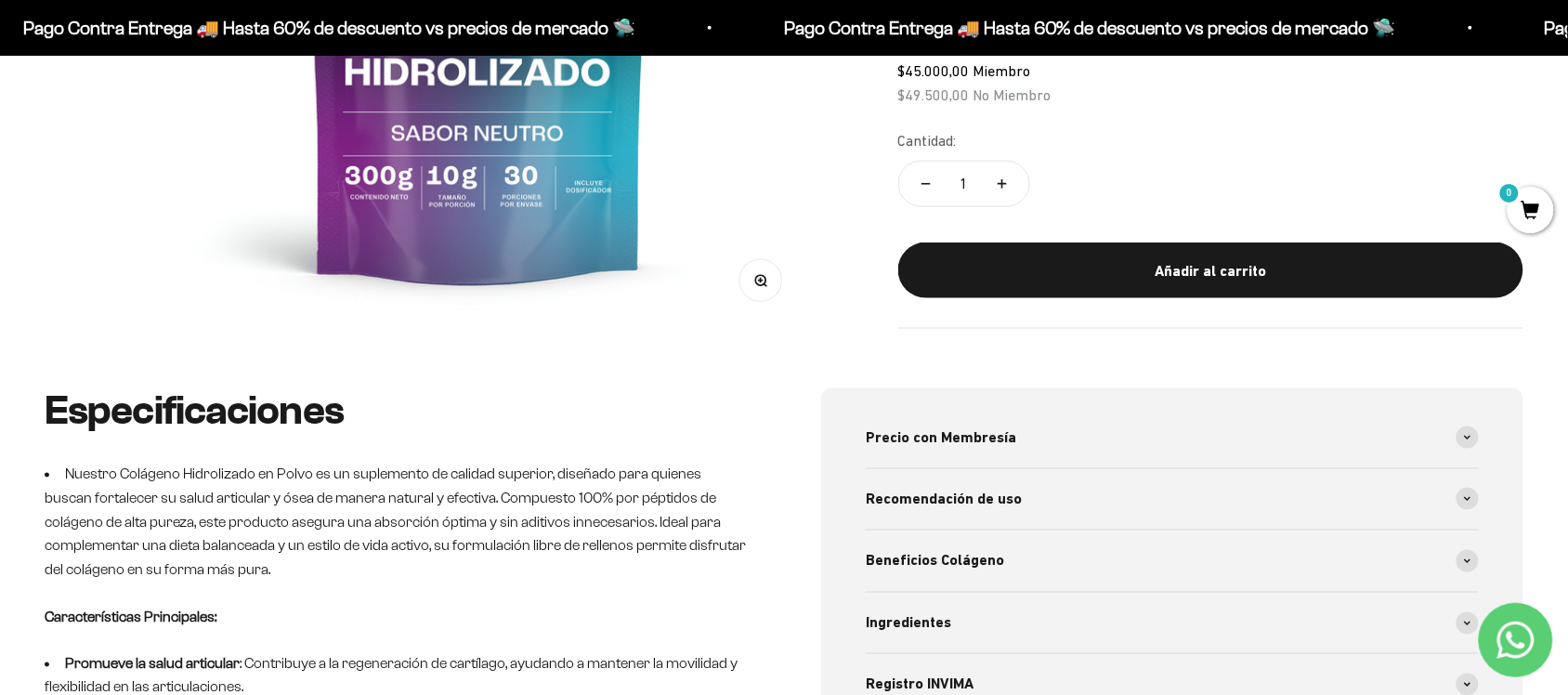
scroll to position [580, 0]
